Goal: Browse casually

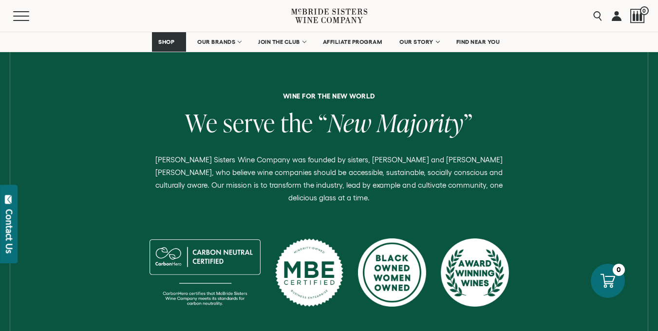
scroll to position [390, 0]
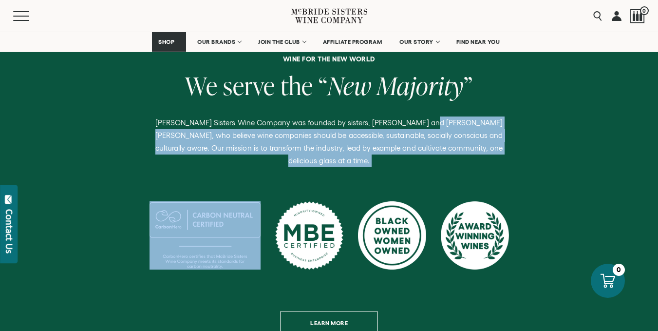
drag, startPoint x: 413, startPoint y: 117, endPoint x: 311, endPoint y: 172, distance: 115.9
click at [311, 172] on div "Wine for the new world We serve the “ New Majority ” [PERSON_NAME] Sisters Wine…" at bounding box center [328, 195] width 643 height 279
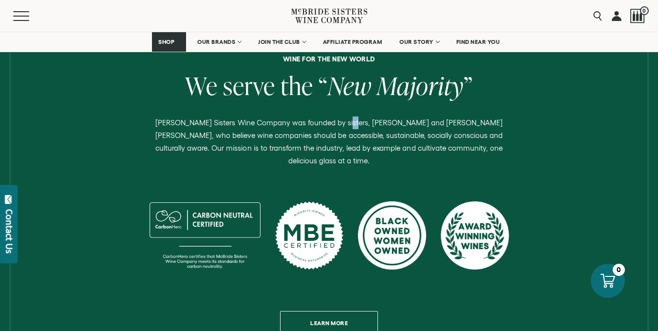
drag, startPoint x: 331, startPoint y: 128, endPoint x: 326, endPoint y: 132, distance: 6.9
click at [337, 128] on p "[PERSON_NAME] Sisters Wine Company was founded by sisters, [PERSON_NAME] and [P…" at bounding box center [329, 141] width 366 height 51
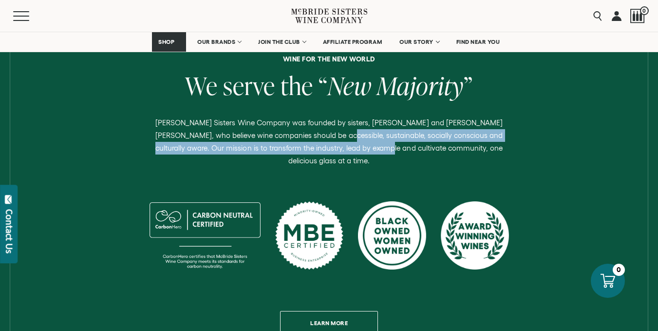
drag, startPoint x: 293, startPoint y: 135, endPoint x: 342, endPoint y: 157, distance: 54.1
click at [342, 157] on div "Wine for the new world We serve the “ New Majority ” [PERSON_NAME] Sisters Wine…" at bounding box center [328, 195] width 643 height 279
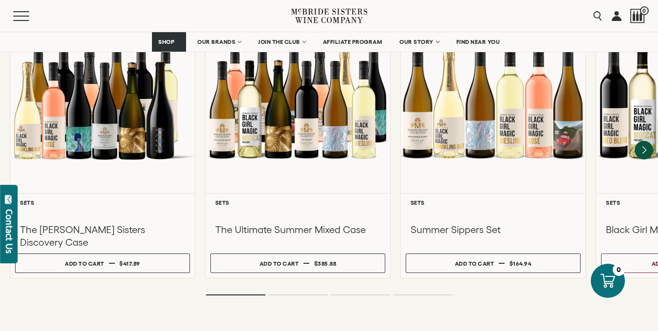
scroll to position [925, 0]
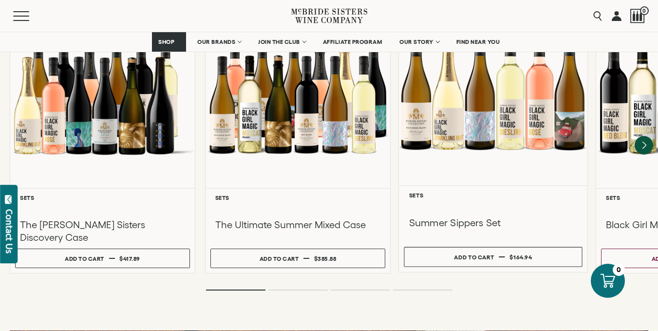
click at [398, 223] on link "**********" at bounding box center [492, 132] width 189 height 280
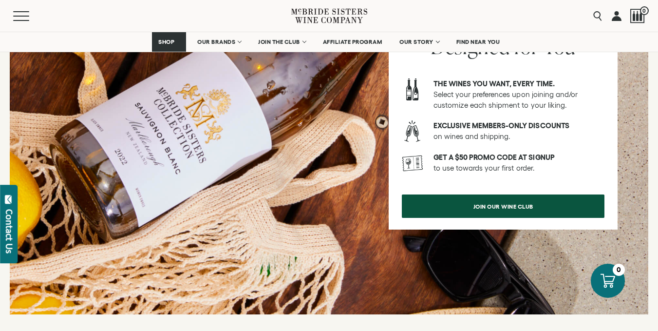
scroll to position [1315, 0]
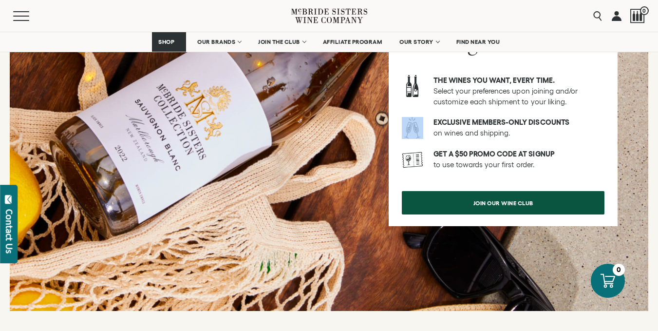
drag, startPoint x: 403, startPoint y: 112, endPoint x: 417, endPoint y: 122, distance: 17.2
click at [417, 122] on div at bounding box center [412, 128] width 21 height 22
click at [418, 117] on div at bounding box center [412, 128] width 21 height 22
click at [423, 97] on div "A Wine Club Designed for You The wines you want, every time. Select your prefer…" at bounding box center [503, 108] width 229 height 236
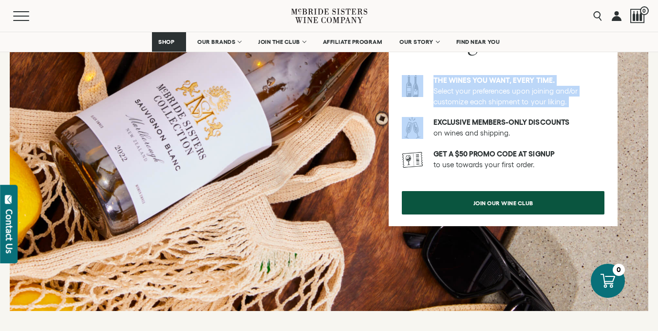
drag, startPoint x: 410, startPoint y: 79, endPoint x: 425, endPoint y: 97, distance: 23.2
click at [425, 97] on div "A Wine Club Designed for You The wines you want, every time. Select your prefer…" at bounding box center [503, 108] width 229 height 236
click at [427, 117] on div "Exclusive members-only discounts on wines and shipping." at bounding box center [513, 127] width 181 height 21
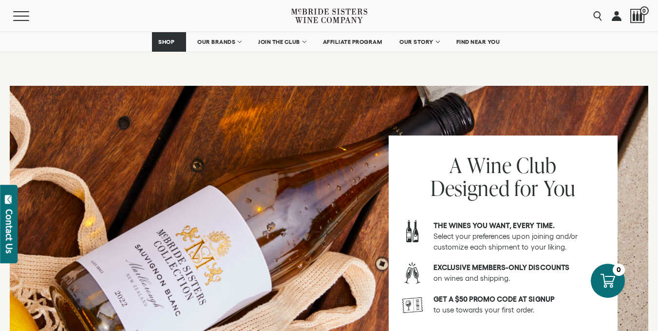
scroll to position [1169, 0]
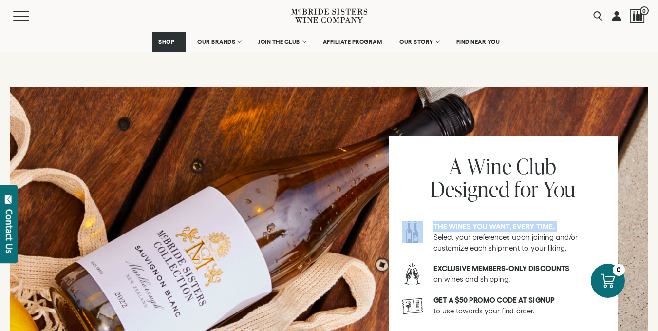
drag, startPoint x: 414, startPoint y: 215, endPoint x: 429, endPoint y: 222, distance: 16.4
click at [429, 222] on div "The wines you want, every time. Select your preferences upon joining and/or cus…" at bounding box center [503, 237] width 203 height 32
click at [423, 231] on div "The wines you want, every time. Select your preferences upon joining and/or cus…" at bounding box center [503, 237] width 203 height 32
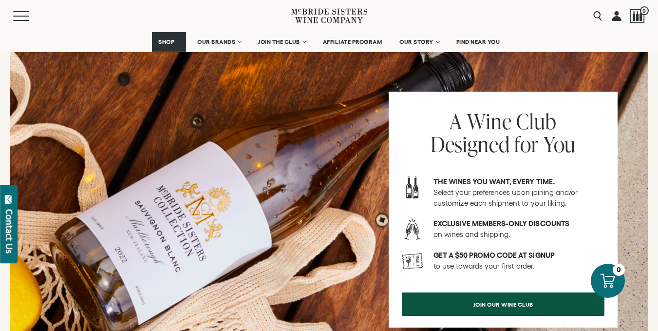
scroll to position [1315, 0]
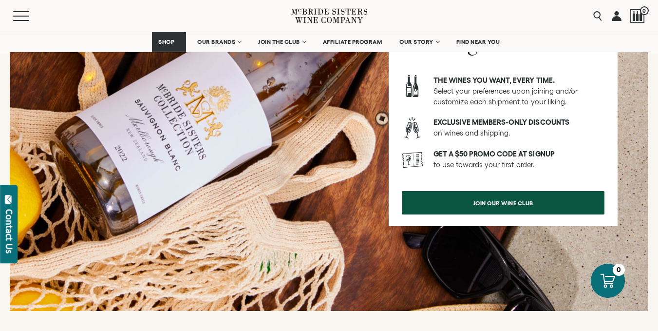
drag, startPoint x: 418, startPoint y: 168, endPoint x: 410, endPoint y: 147, distance: 22.5
click at [415, 164] on div "A Wine Club Designed for You The wines you want, every time. Select your prefer…" at bounding box center [503, 108] width 229 height 236
drag, startPoint x: 410, startPoint y: 147, endPoint x: 451, endPoint y: 133, distance: 43.3
click at [451, 149] on div "GET A $50 PROMO CODE AT SIGNUP to use towards your first order." at bounding box center [503, 160] width 203 height 22
click at [428, 149] on div "GET A $50 PROMO CODE AT SIGNUP to use towards your first order." at bounding box center [513, 159] width 181 height 21
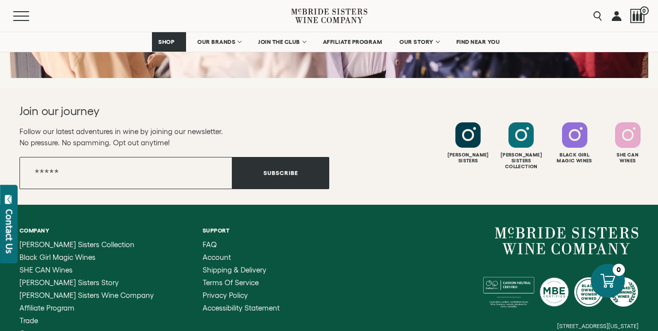
scroll to position [3846, 0]
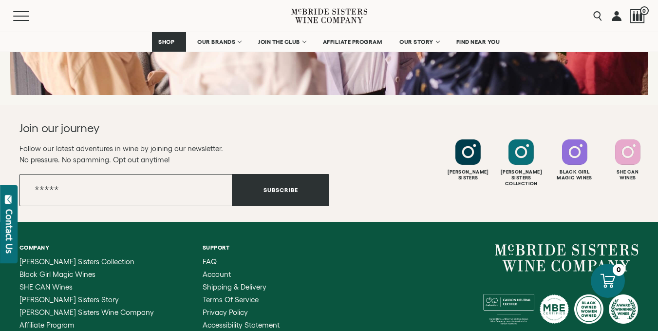
click at [380, 245] on div "[STREET_ADDRESS][US_STATE] [EMAIL_ADDRESS][DOMAIN_NAME]" at bounding box center [484, 301] width 310 height 114
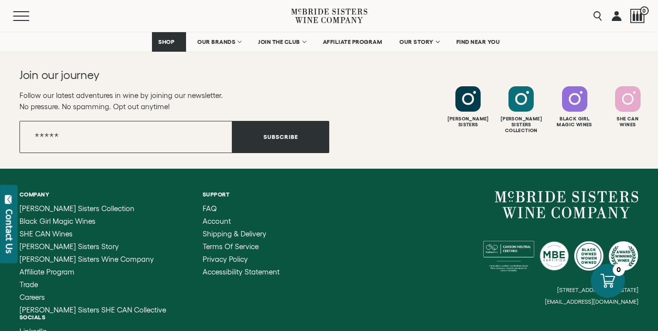
scroll to position [3961, 0]
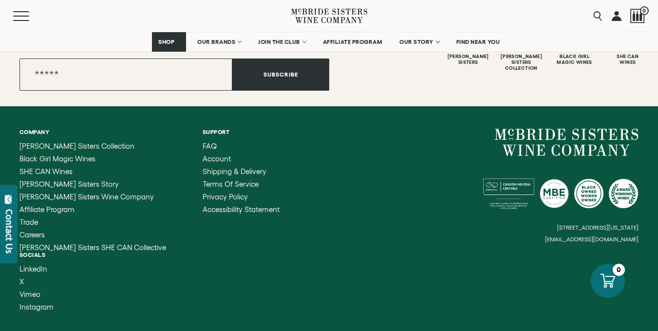
drag, startPoint x: 472, startPoint y: 215, endPoint x: 631, endPoint y: 223, distance: 159.4
click at [631, 223] on div "[STREET_ADDRESS][US_STATE] [EMAIL_ADDRESS][DOMAIN_NAME]" at bounding box center [484, 186] width 310 height 114
click at [607, 233] on div "Company [PERSON_NAME] Sisters Collection Black Girl Magic Wines SHE CAN Wines […" at bounding box center [329, 219] width 658 height 227
drag, startPoint x: 567, startPoint y: 183, endPoint x: 557, endPoint y: 186, distance: 10.8
click at [557, 188] on div at bounding box center [553, 193] width 29 height 29
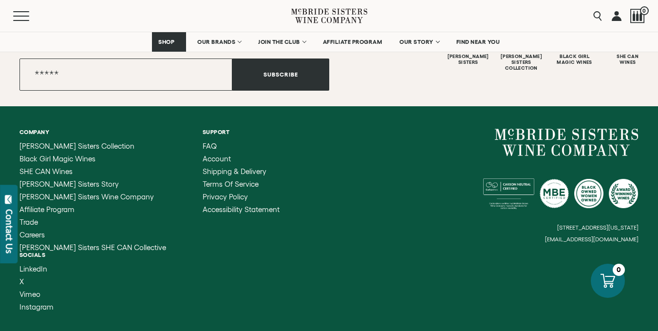
drag, startPoint x: 546, startPoint y: 181, endPoint x: 529, endPoint y: 195, distance: 22.5
click at [533, 204] on div "[STREET_ADDRESS][US_STATE] [EMAIL_ADDRESS][DOMAIN_NAME]" at bounding box center [484, 186] width 310 height 114
click at [447, 182] on div "[STREET_ADDRESS][US_STATE] [EMAIL_ADDRESS][DOMAIN_NAME]" at bounding box center [484, 186] width 310 height 114
drag, startPoint x: 134, startPoint y: 297, endPoint x: 296, endPoint y: 299, distance: 161.7
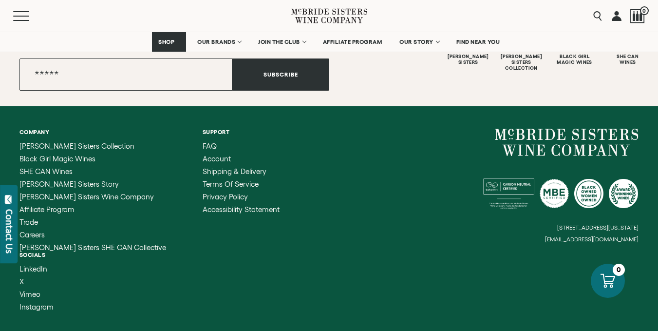
drag, startPoint x: 133, startPoint y: 299, endPoint x: 211, endPoint y: 299, distance: 77.9
drag, startPoint x: 290, startPoint y: 297, endPoint x: 274, endPoint y: 301, distance: 16.9
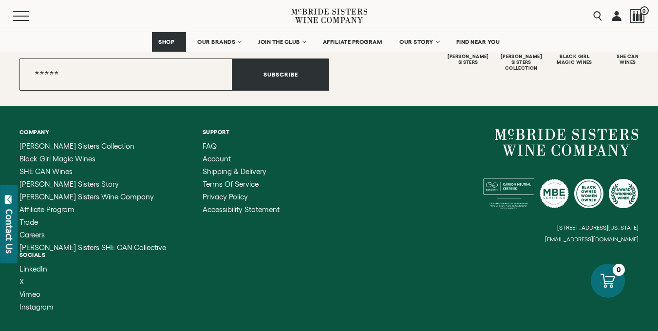
copy div "Site By Manufactur Enjoy Responsibly. ©2025 [PERSON_NAME] Sisters Wine Company,…"
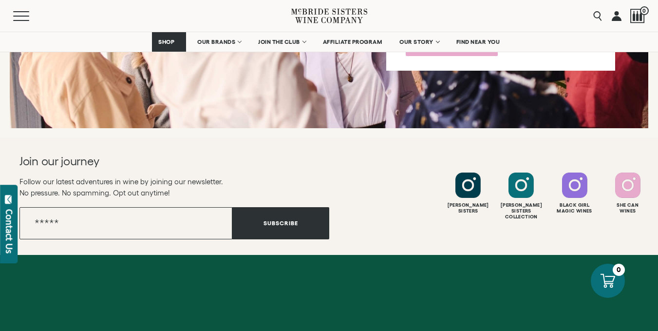
scroll to position [3815, 0]
